Goal: Use online tool/utility: Utilize a website feature to perform a specific function

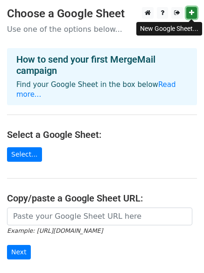
click at [193, 11] on icon at bounding box center [191, 12] width 5 height 7
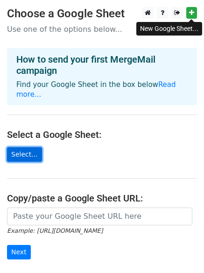
click at [18, 147] on link "Select..." at bounding box center [24, 154] width 35 height 14
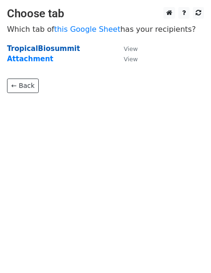
click at [55, 49] on strong "TropicalBiosummit" at bounding box center [43, 48] width 73 height 8
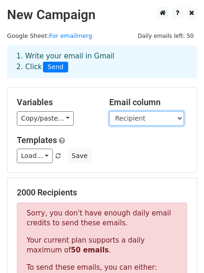
click at [176, 120] on select "ref Recipient" at bounding box center [146, 118] width 75 height 14
